Goal: Check status: Check status

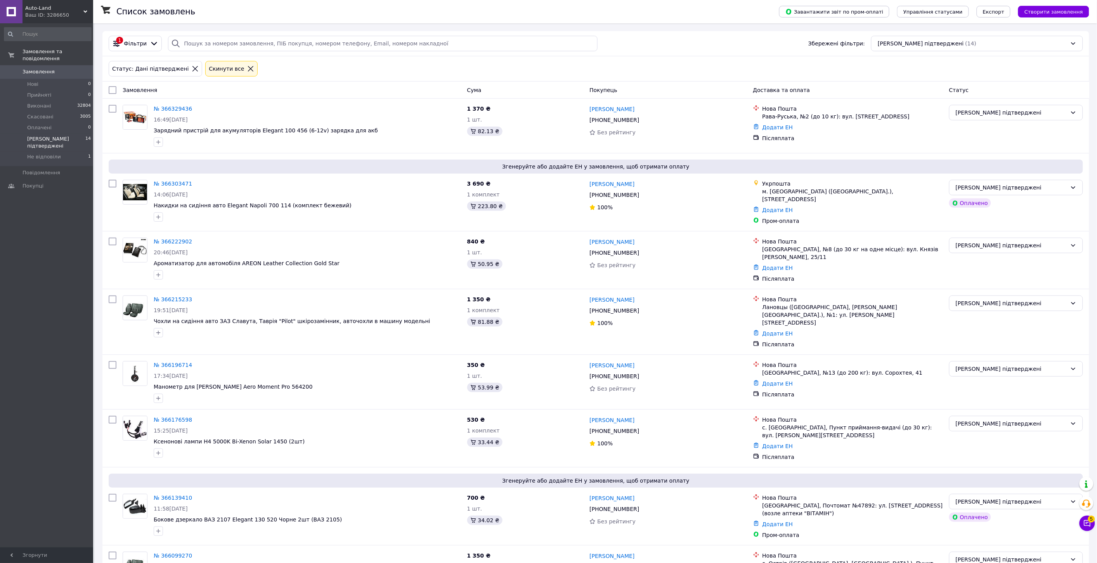
click at [193, 69] on icon at bounding box center [195, 68] width 5 height 5
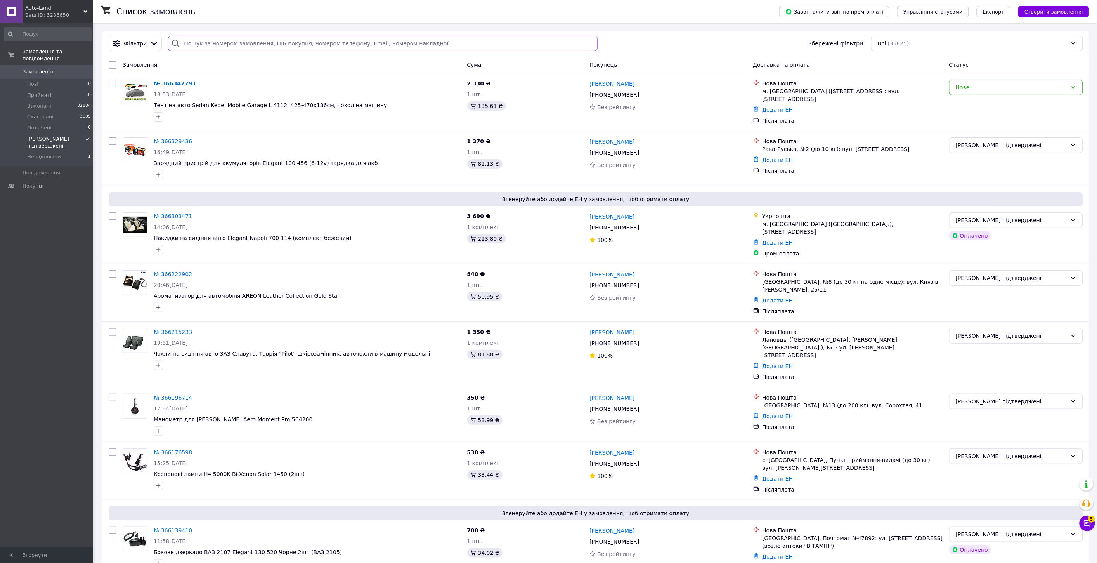
click at [201, 43] on input "search" at bounding box center [383, 44] width 430 height 16
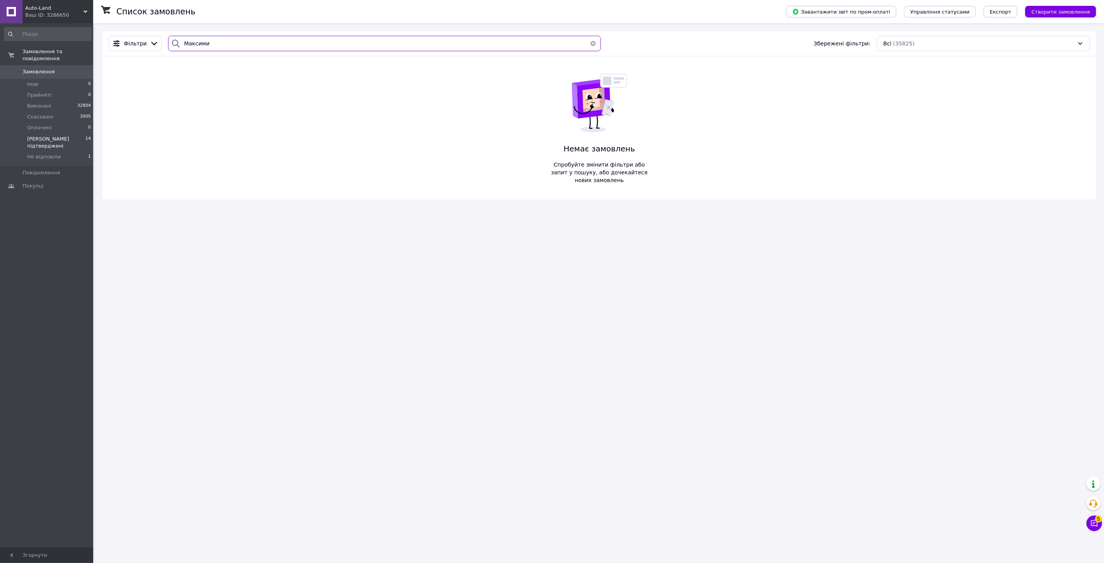
type input "Максими"
click at [588, 40] on button "button" at bounding box center [593, 44] width 16 height 16
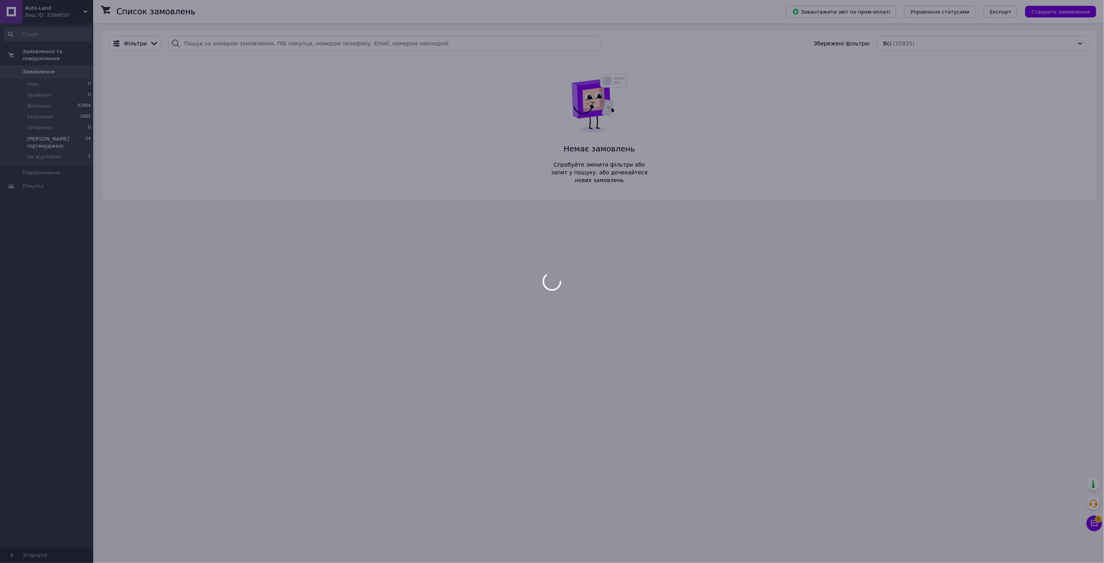
click at [204, 44] on div at bounding box center [552, 281] width 1104 height 563
click at [200, 41] on div at bounding box center [552, 281] width 1104 height 563
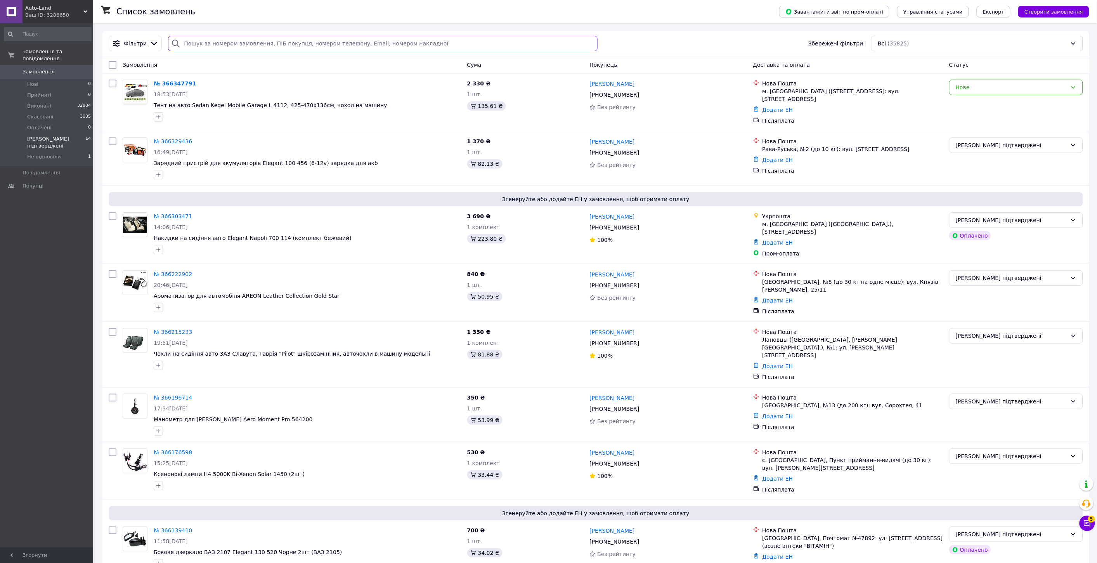
click at [199, 42] on input "search" at bounding box center [383, 44] width 430 height 16
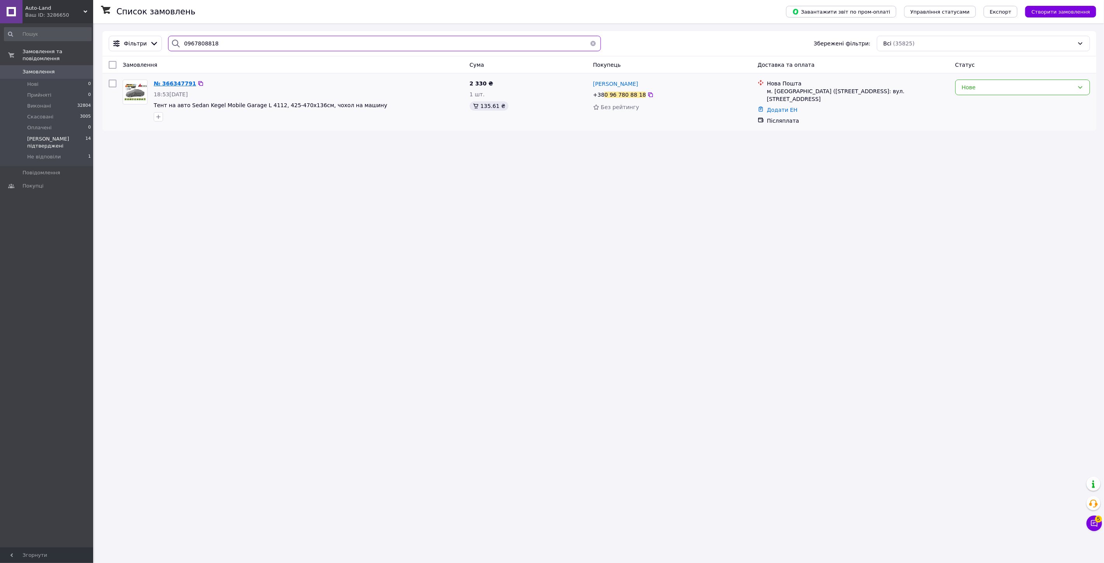
type input "0967808818"
click at [179, 83] on span "№ 366347791" at bounding box center [175, 83] width 42 height 6
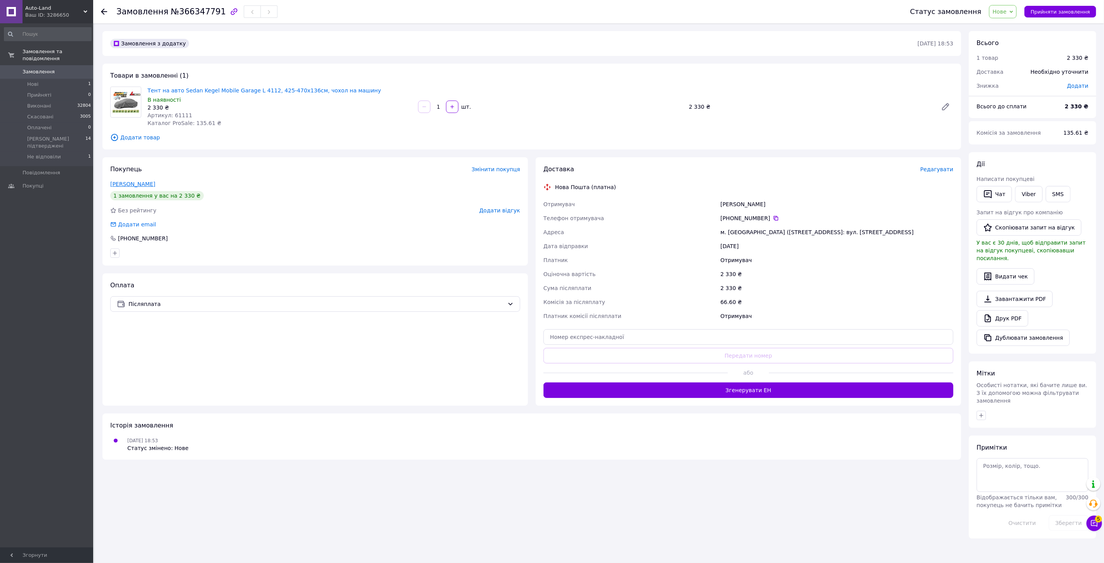
click at [142, 184] on link "[PERSON_NAME]" at bounding box center [132, 184] width 45 height 6
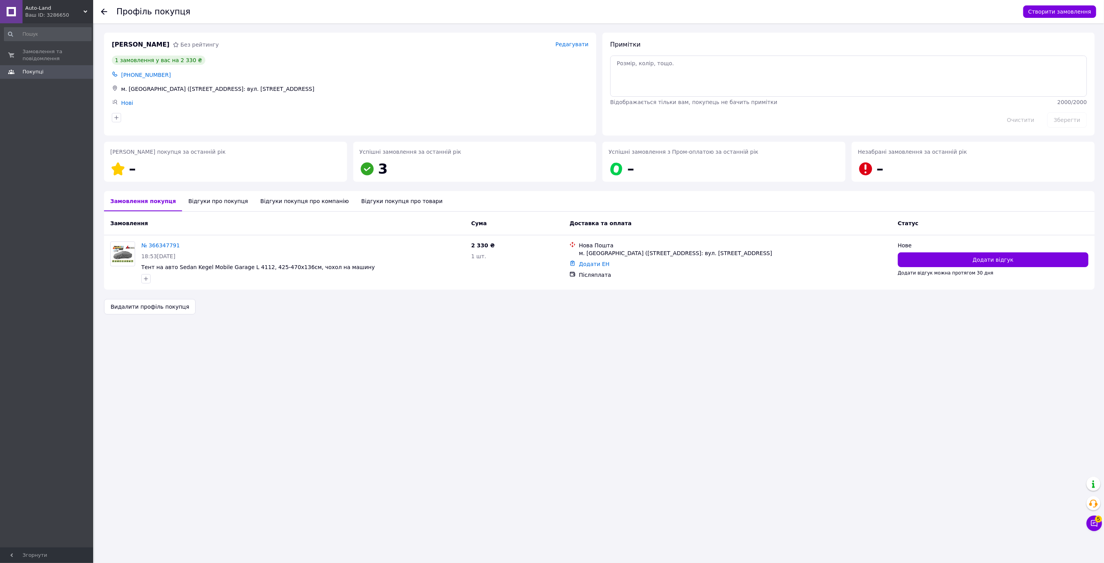
click at [104, 10] on icon at bounding box center [104, 12] width 6 height 6
